Goal: Find specific page/section: Find specific page/section

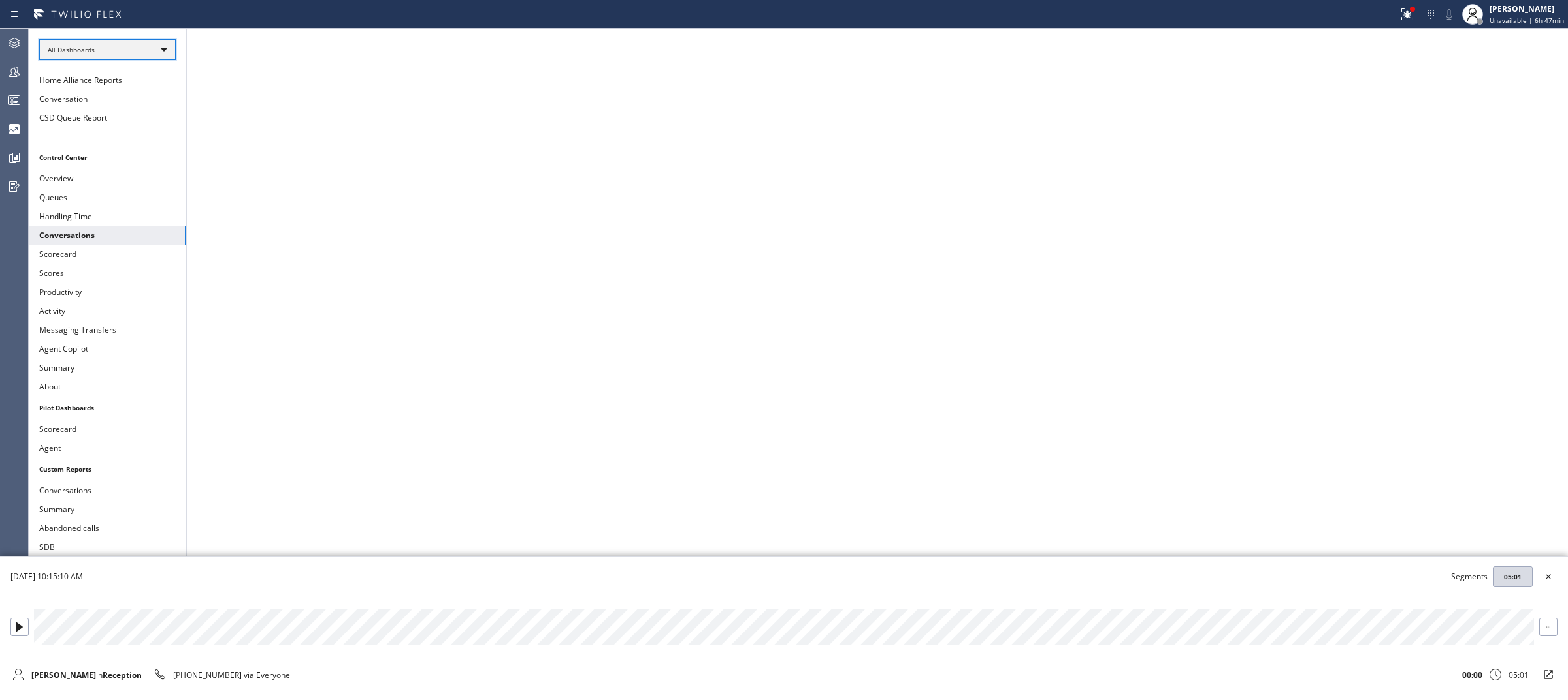
click at [128, 50] on div "All Dashboards" at bounding box center [107, 50] width 137 height 21
click at [102, 128] on li "Custom Reports" at bounding box center [106, 133] width 133 height 16
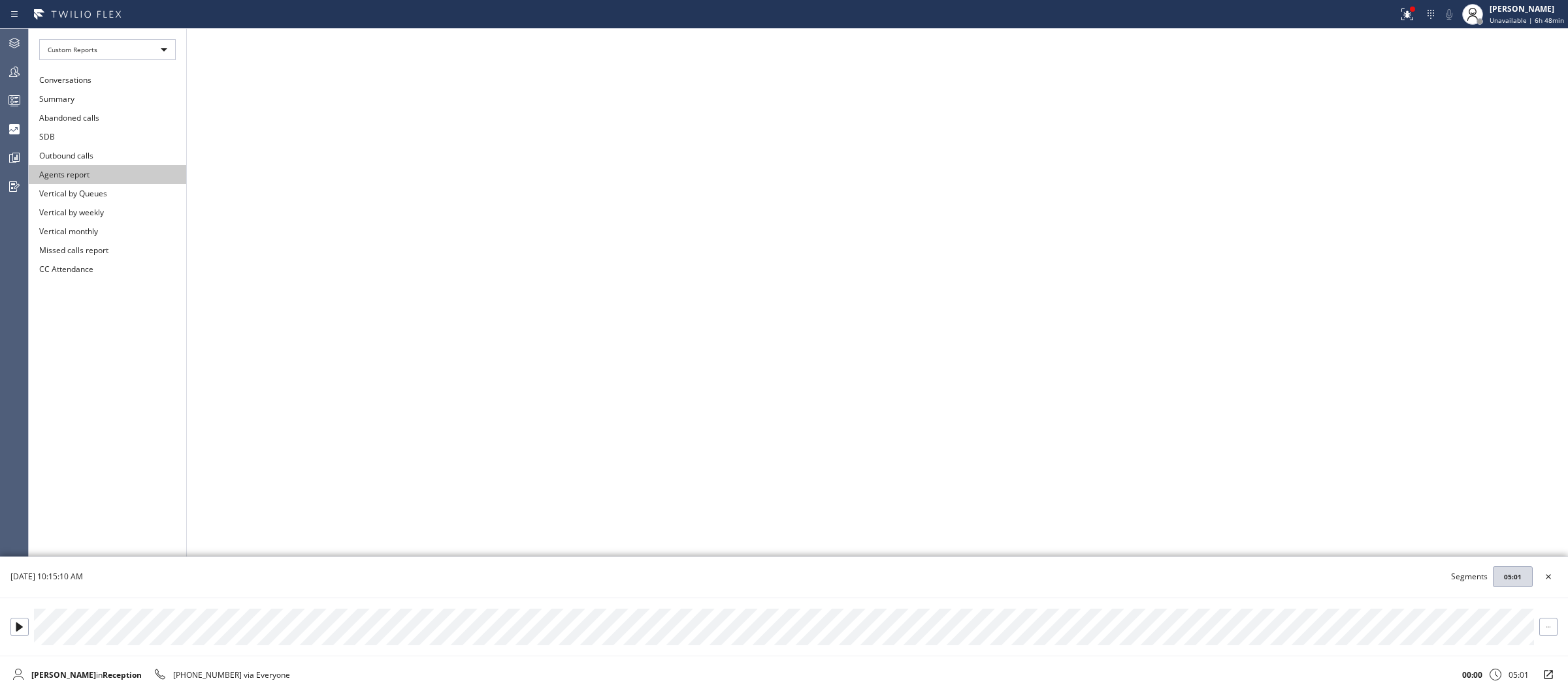
drag, startPoint x: 102, startPoint y: 83, endPoint x: 123, endPoint y: 171, distance: 90.5
click at [123, 171] on ul "Conversations Summary Abandoned calls SDB Outbound calls Agents report Vertical…" at bounding box center [106, 174] width 157 height 208
click at [109, 101] on button "Summary" at bounding box center [106, 98] width 157 height 19
click at [88, 58] on div "Custom Reports" at bounding box center [107, 50] width 137 height 21
drag, startPoint x: 89, startPoint y: 76, endPoint x: 95, endPoint y: 65, distance: 12.5
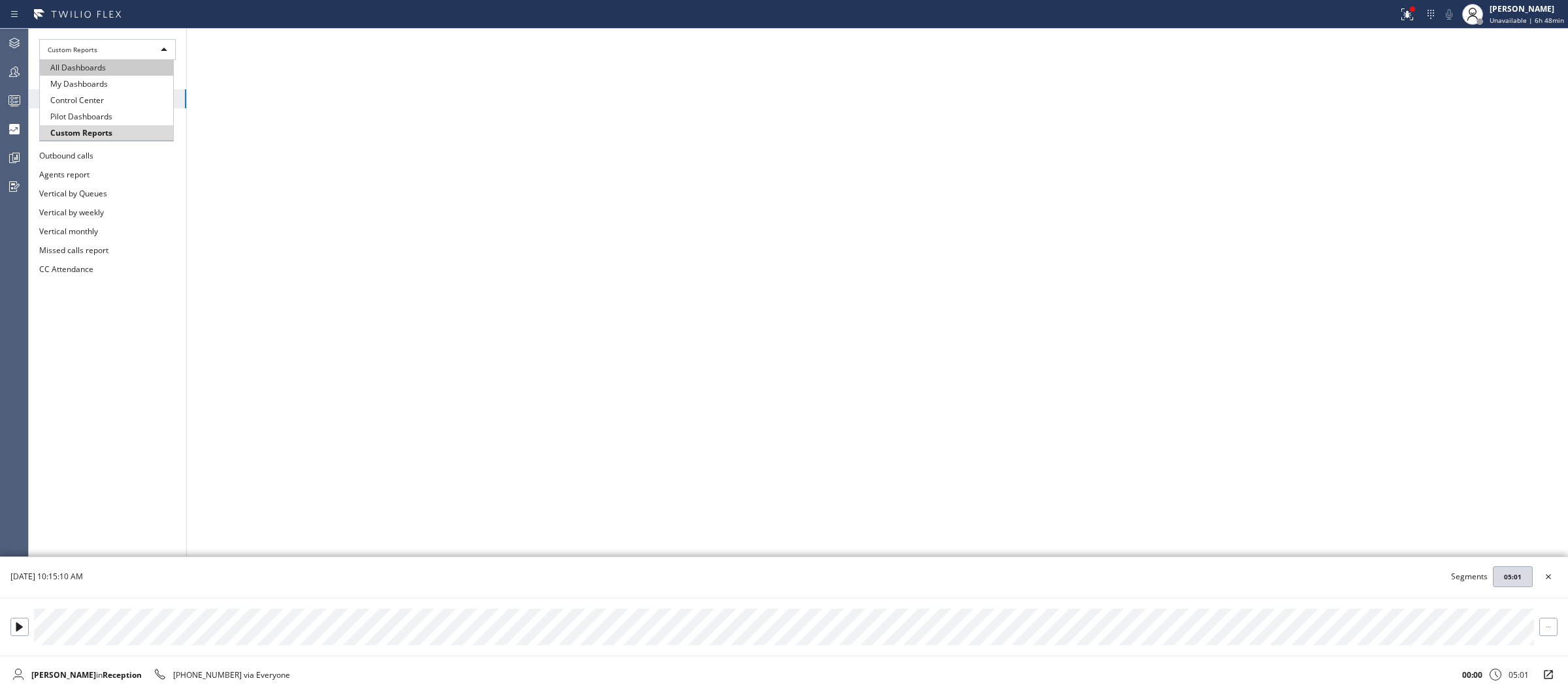
click at [95, 65] on ul "All Dashboards My Dashboards Control Center Pilot Dashboards Custom Reports" at bounding box center [106, 100] width 135 height 81
click at [95, 65] on li "All Dashboards" at bounding box center [106, 67] width 133 height 16
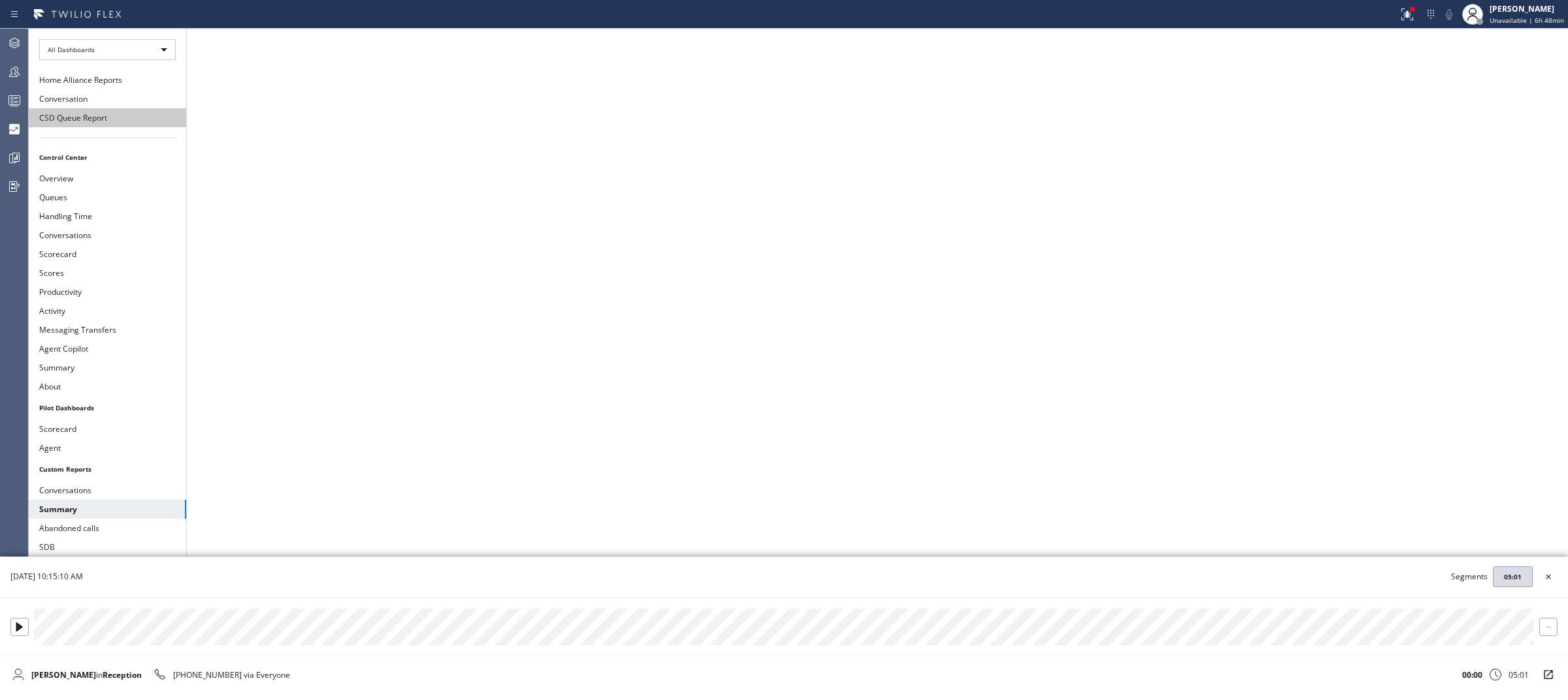
click at [100, 115] on button "CSD Queue Report" at bounding box center [106, 117] width 157 height 19
